Goal: Transaction & Acquisition: Subscribe to service/newsletter

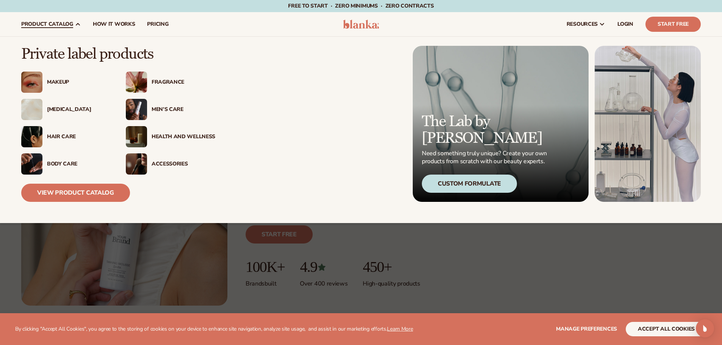
click at [60, 134] on div "Hair Care" at bounding box center [79, 137] width 64 height 6
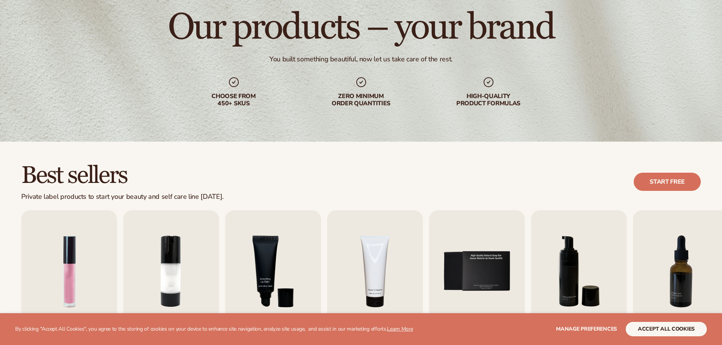
scroll to position [190, 0]
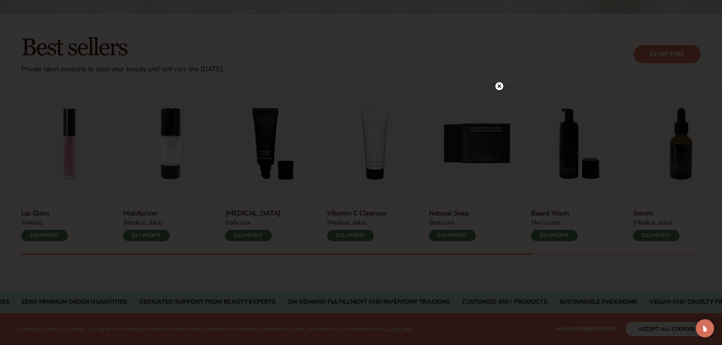
click at [499, 86] on icon at bounding box center [499, 87] width 4 height 4
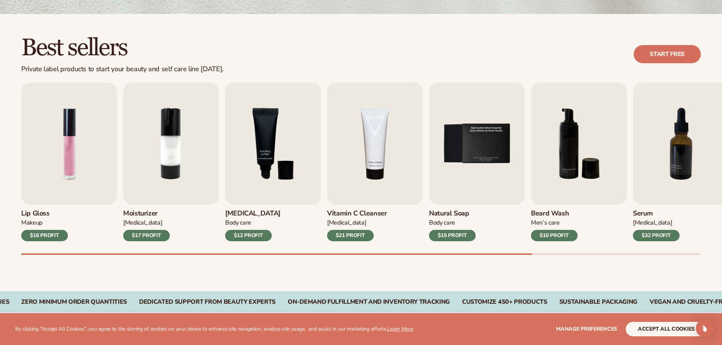
click at [575, 254] on div at bounding box center [361, 255] width 680 height 2
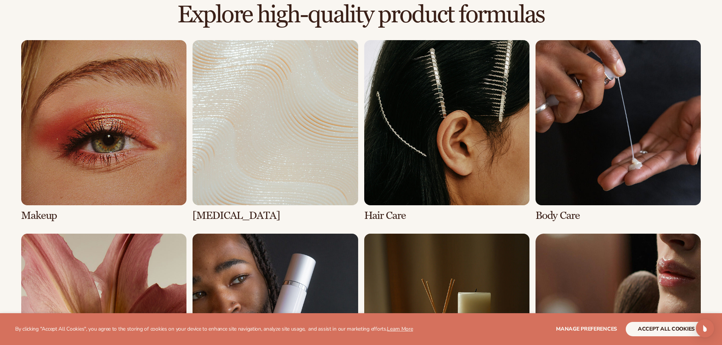
scroll to position [531, 0]
click at [432, 138] on link "3 / 8" at bounding box center [446, 131] width 165 height 182
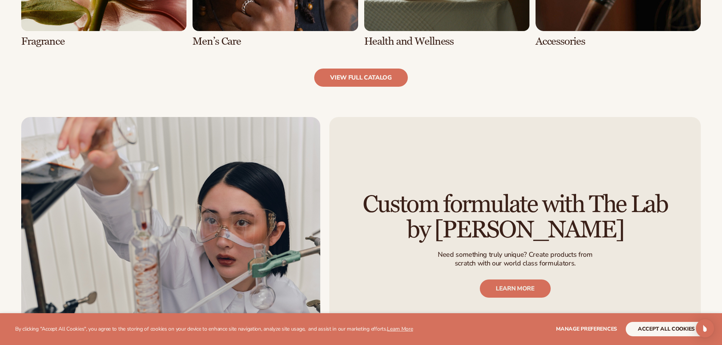
scroll to position [910, 0]
click at [376, 78] on link "view full catalog" at bounding box center [361, 77] width 94 height 18
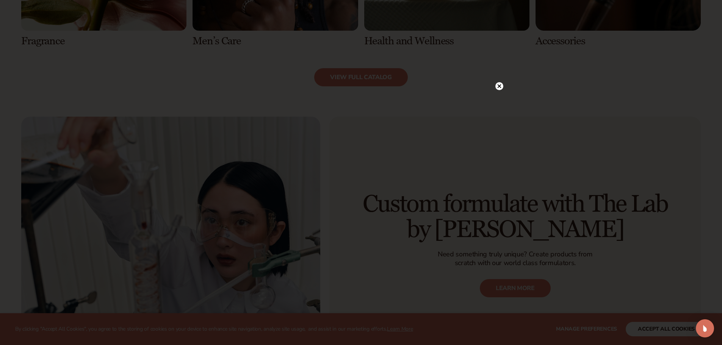
click at [502, 83] on icon at bounding box center [499, 86] width 8 height 8
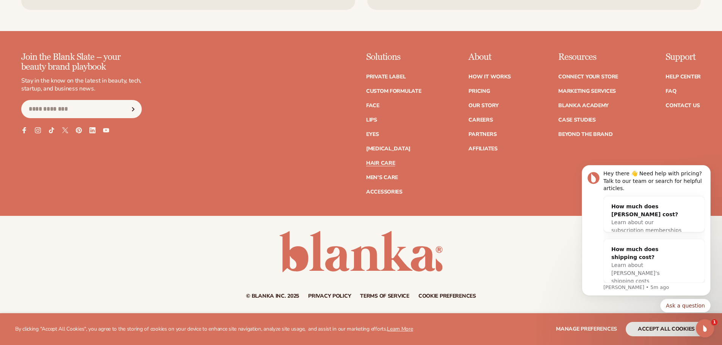
scroll to position [0, 0]
click at [708, 170] on icon "Dismiss notification" at bounding box center [709, 168] width 4 height 4
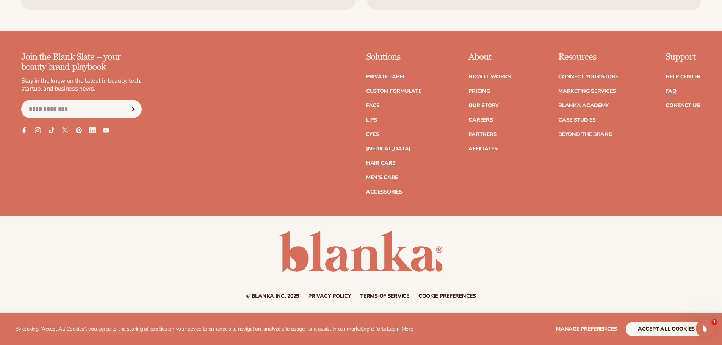
click at [669, 89] on link "FAQ" at bounding box center [671, 91] width 11 height 5
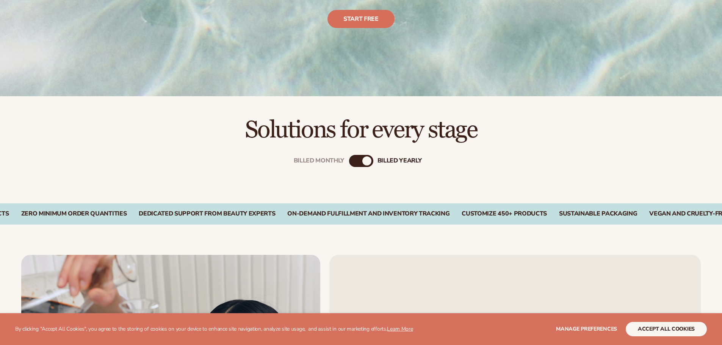
scroll to position [265, 0]
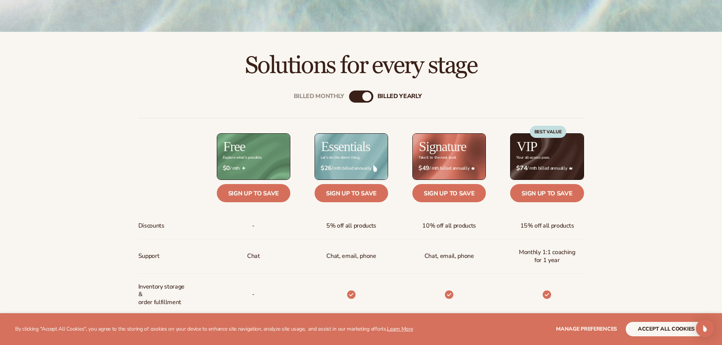
click at [362, 97] on div "Billed Monthly billed Yearly" at bounding box center [361, 97] width 24 height 12
click at [367, 98] on div "billed Yearly" at bounding box center [366, 96] width 9 height 9
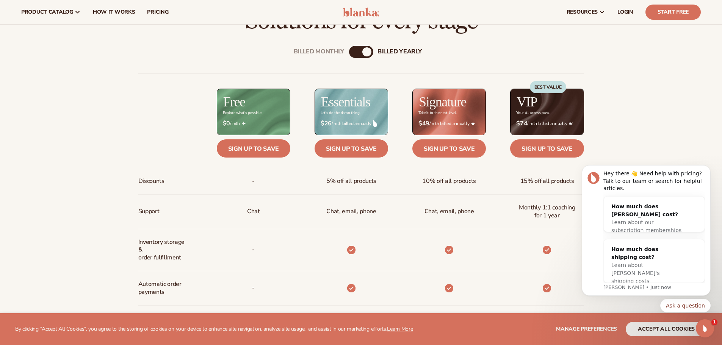
scroll to position [303, 0]
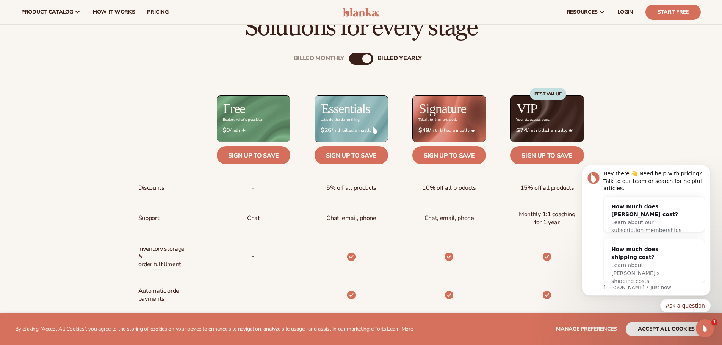
click at [367, 64] on div "Billed Monthly billed Yearly" at bounding box center [361, 59] width 24 height 12
click at [367, 61] on div "billed Yearly" at bounding box center [366, 58] width 9 height 9
click at [353, 58] on div "Billed Monthly" at bounding box center [353, 58] width 9 height 9
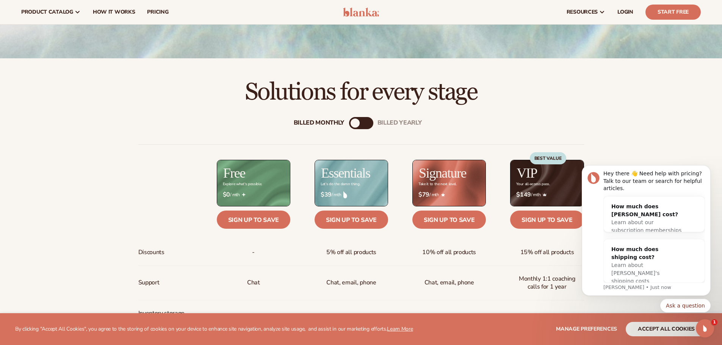
scroll to position [227, 0]
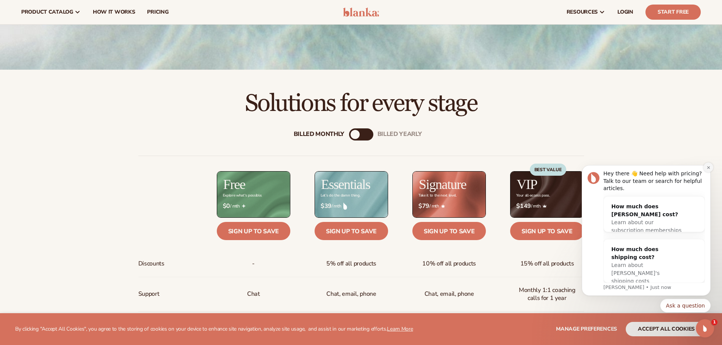
click at [708, 169] on icon "Dismiss notification" at bounding box center [708, 167] width 3 height 3
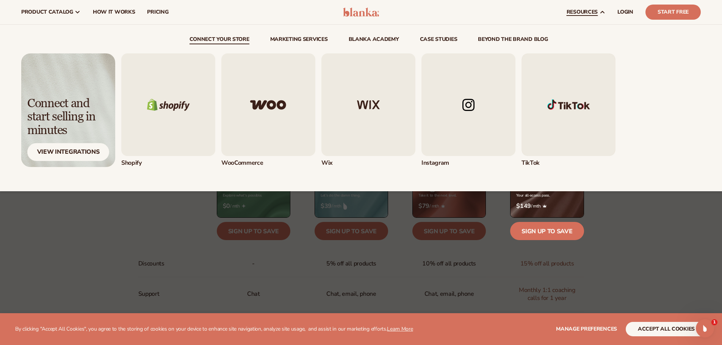
click at [183, 126] on img "1 / 5" at bounding box center [168, 104] width 94 height 103
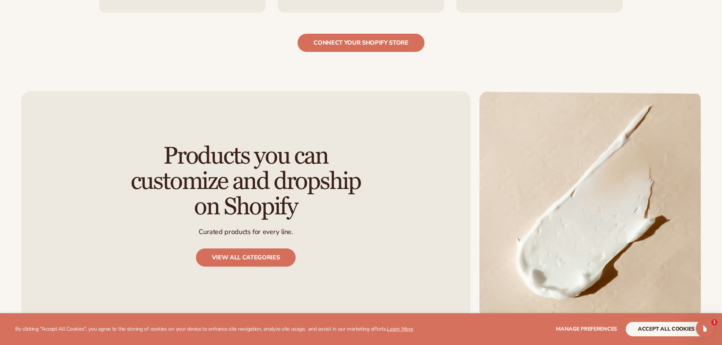
scroll to position [1137, 0]
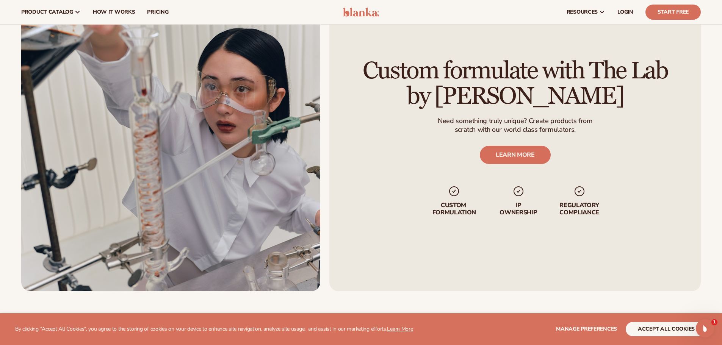
scroll to position [740, 0]
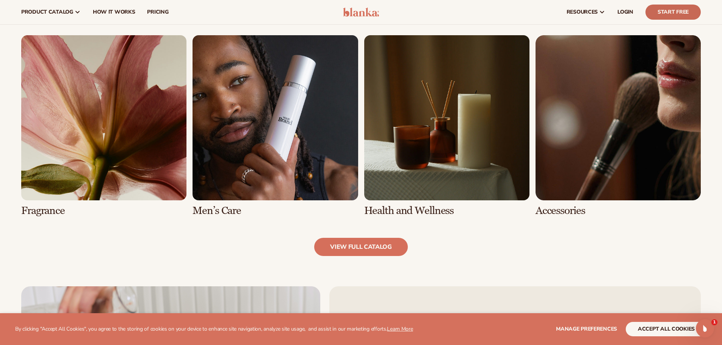
click at [673, 11] on link "Start Free" at bounding box center [673, 12] width 55 height 15
